Goal: Use online tool/utility

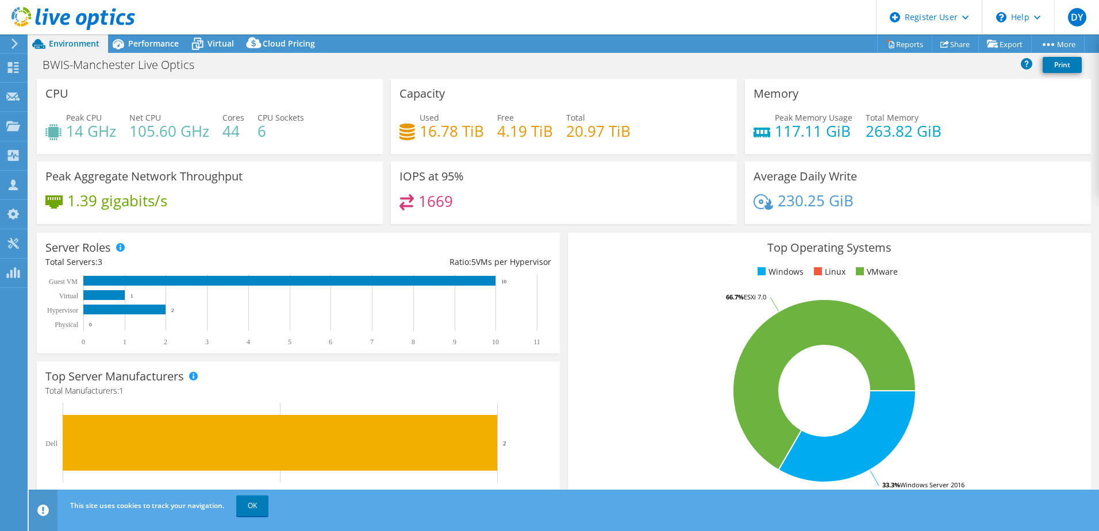
select select "USD"
click at [145, 39] on span "Performance" at bounding box center [153, 43] width 51 height 11
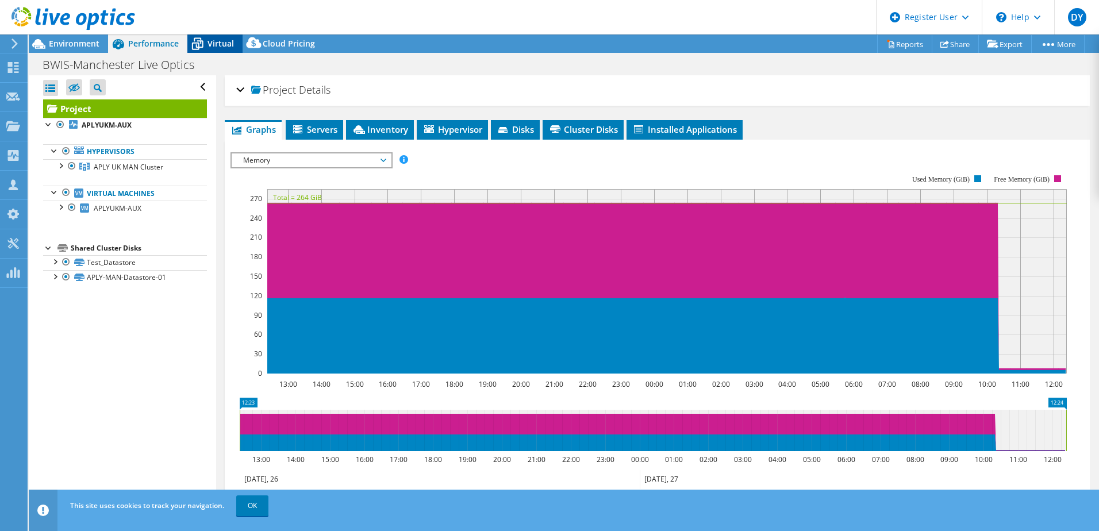
click at [237, 44] on div "Virtual" at bounding box center [214, 44] width 55 height 18
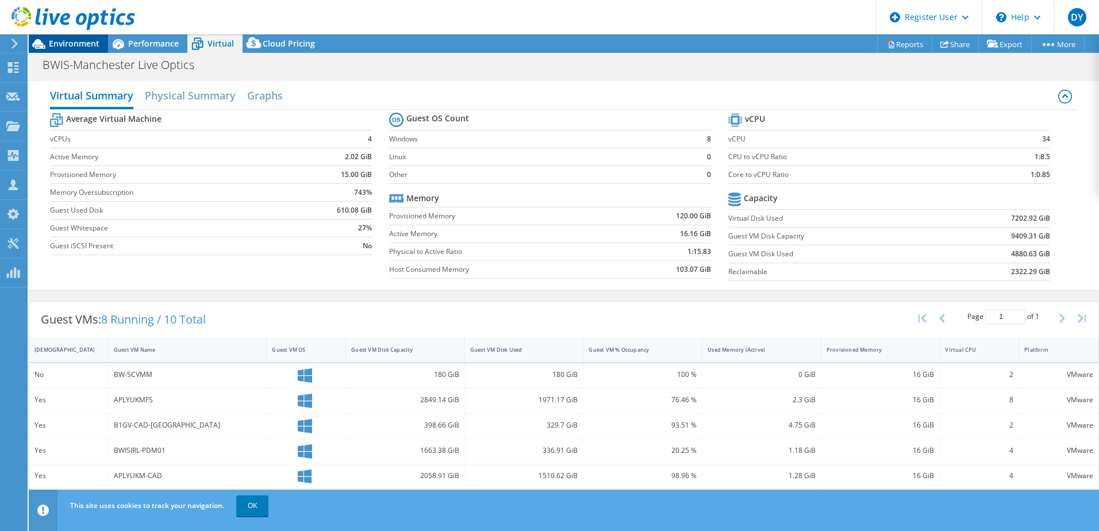
click at [73, 47] on span "Environment" at bounding box center [74, 43] width 51 height 11
